Goal: Information Seeking & Learning: Learn about a topic

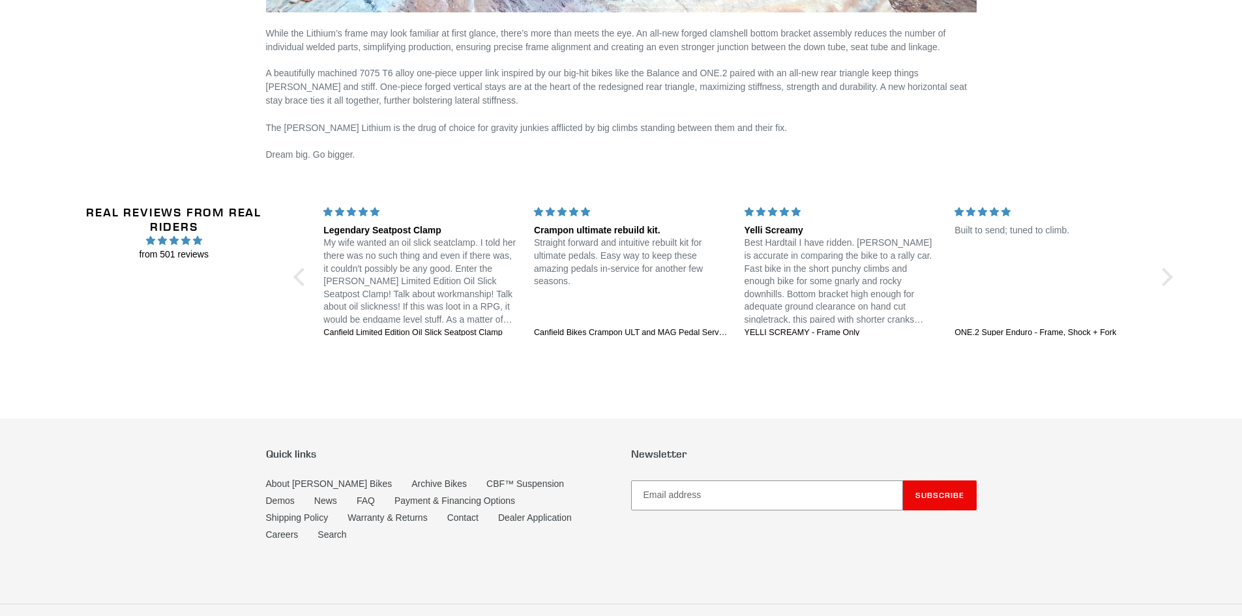
scroll to position [2595, 0]
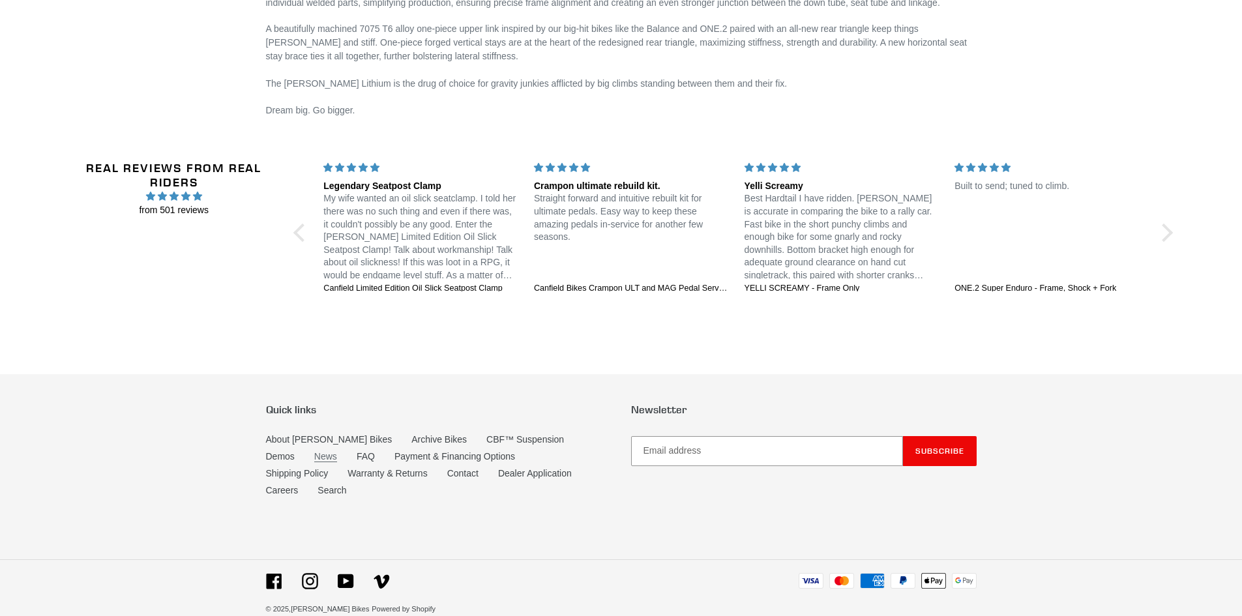
click at [314, 451] on link "News" at bounding box center [325, 456] width 23 height 11
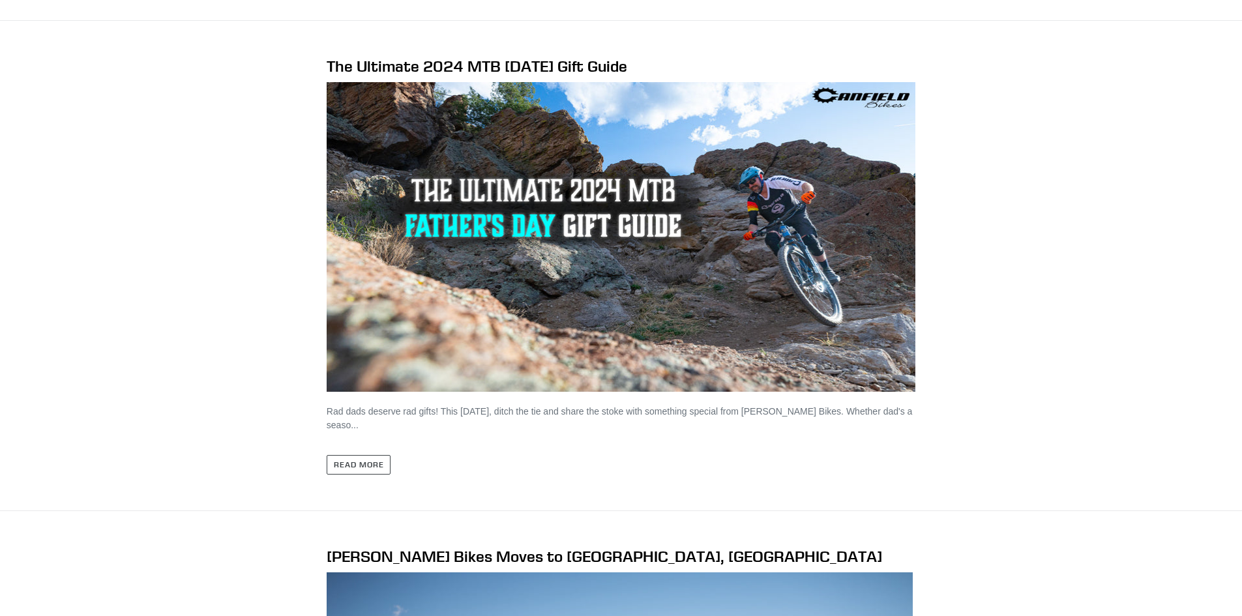
scroll to position [1891, 0]
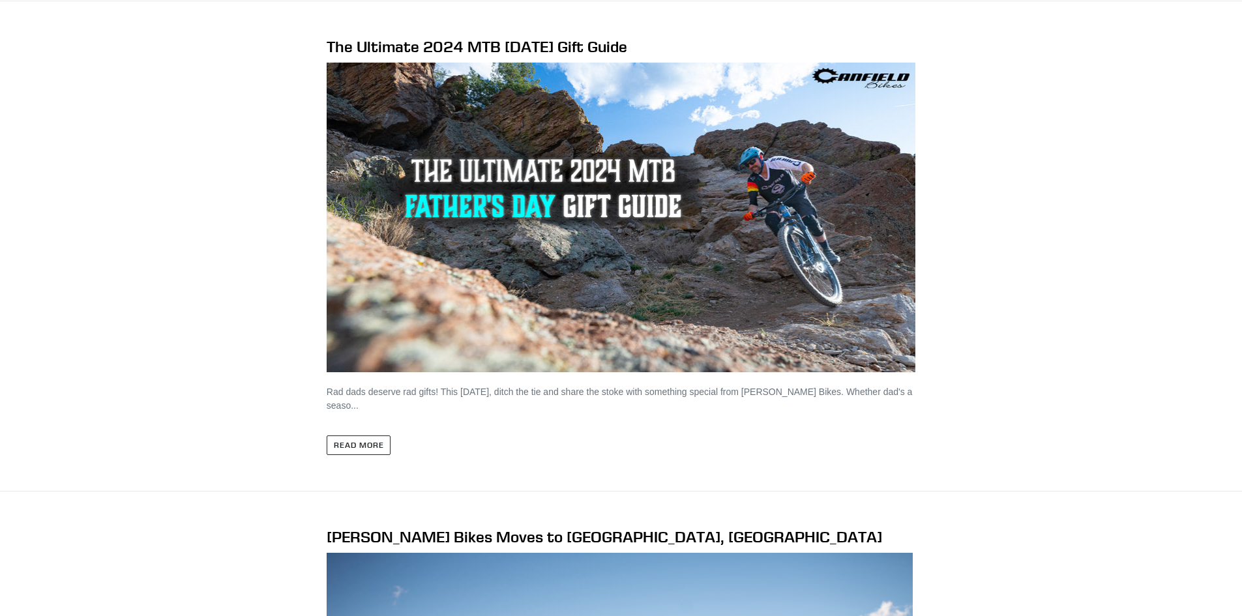
click at [336, 451] on link "Read more" at bounding box center [359, 446] width 65 height 20
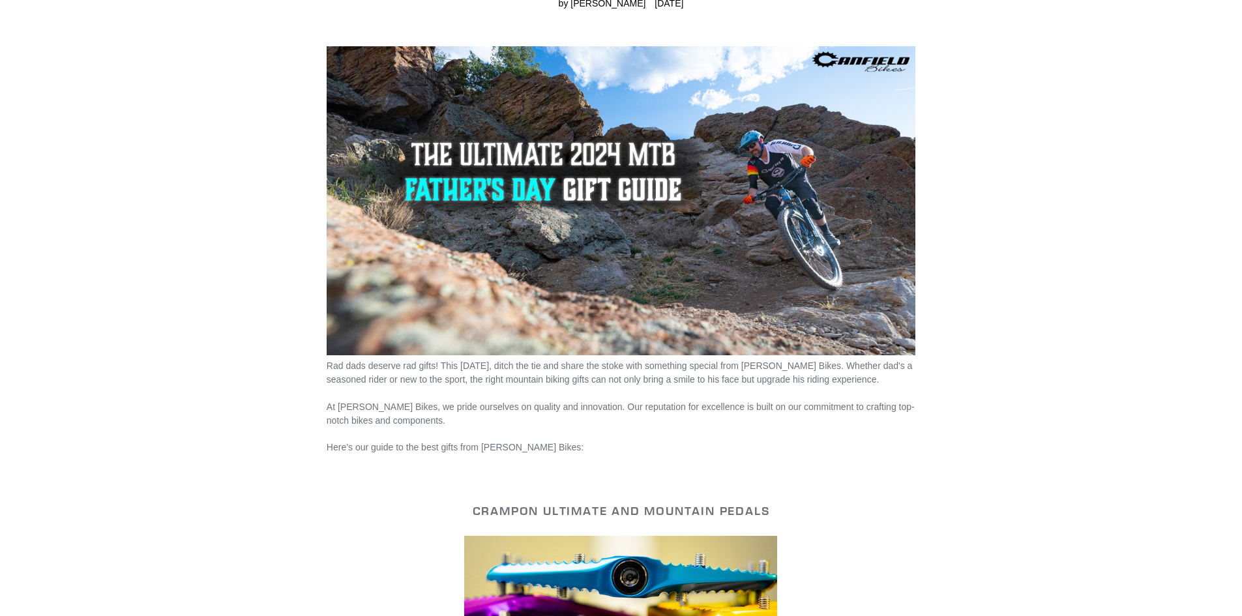
scroll to position [130, 0]
